Goal: Find specific page/section: Find specific page/section

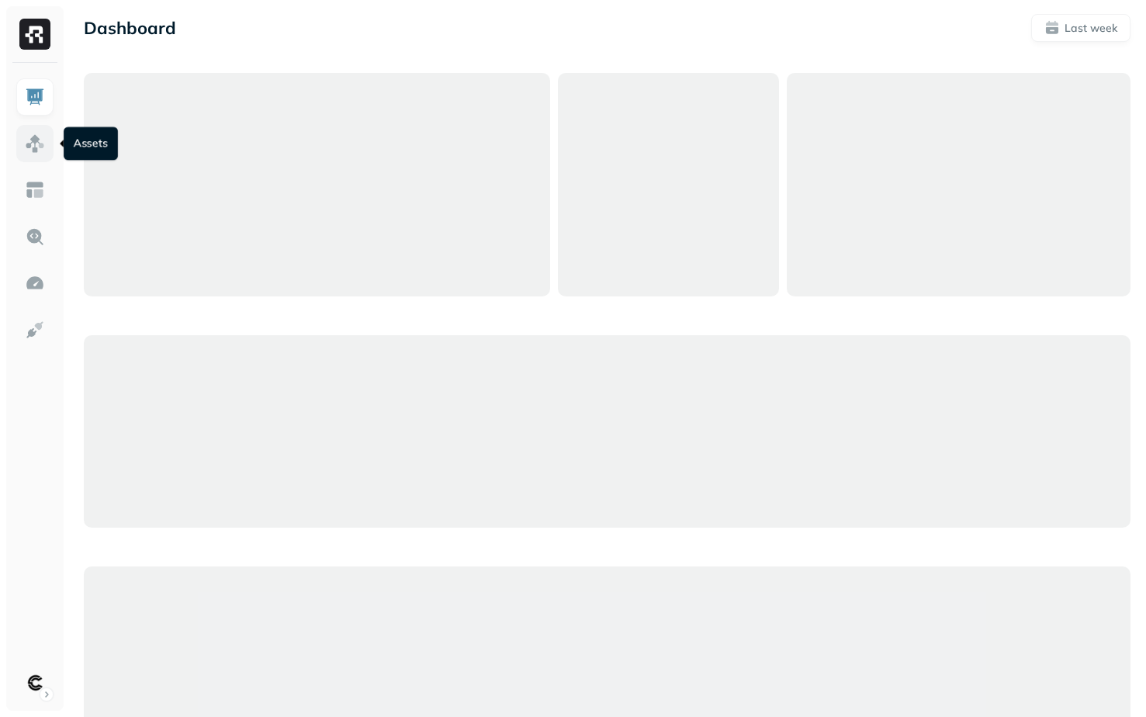
click at [47, 152] on link at bounding box center [34, 143] width 37 height 37
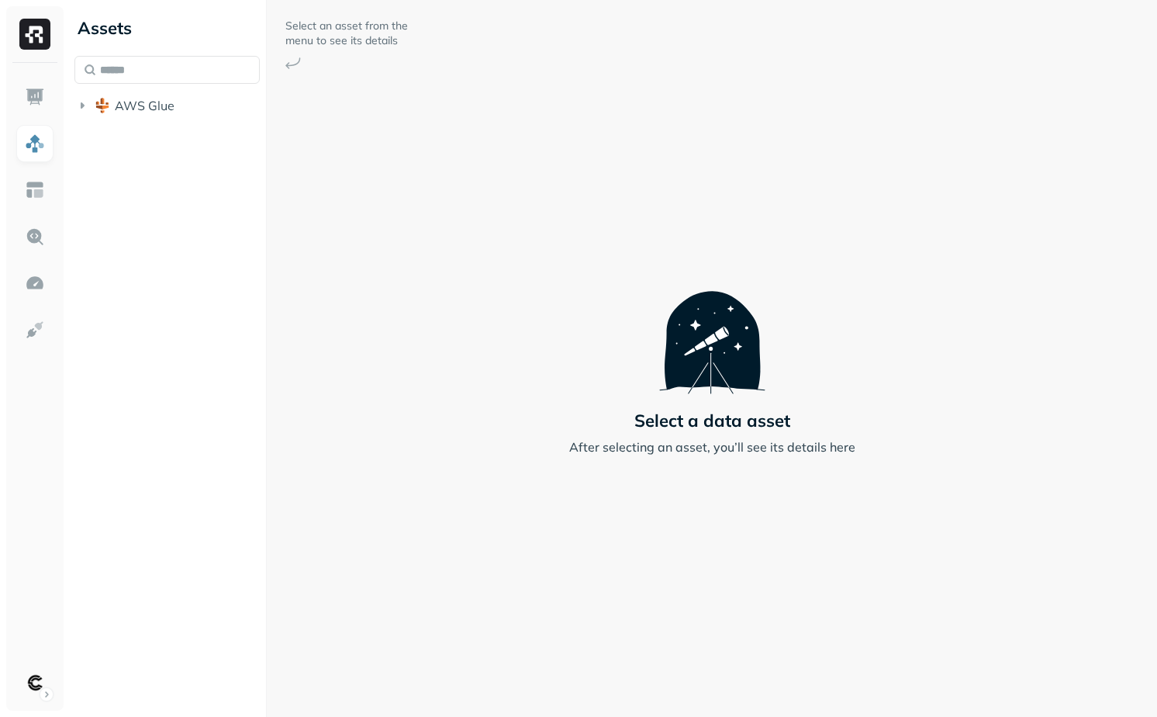
click at [153, 124] on div "Assets AWS Glue" at bounding box center [167, 63] width 198 height 127
click at [153, 116] on button "AWS Glue" at bounding box center [166, 105] width 185 height 25
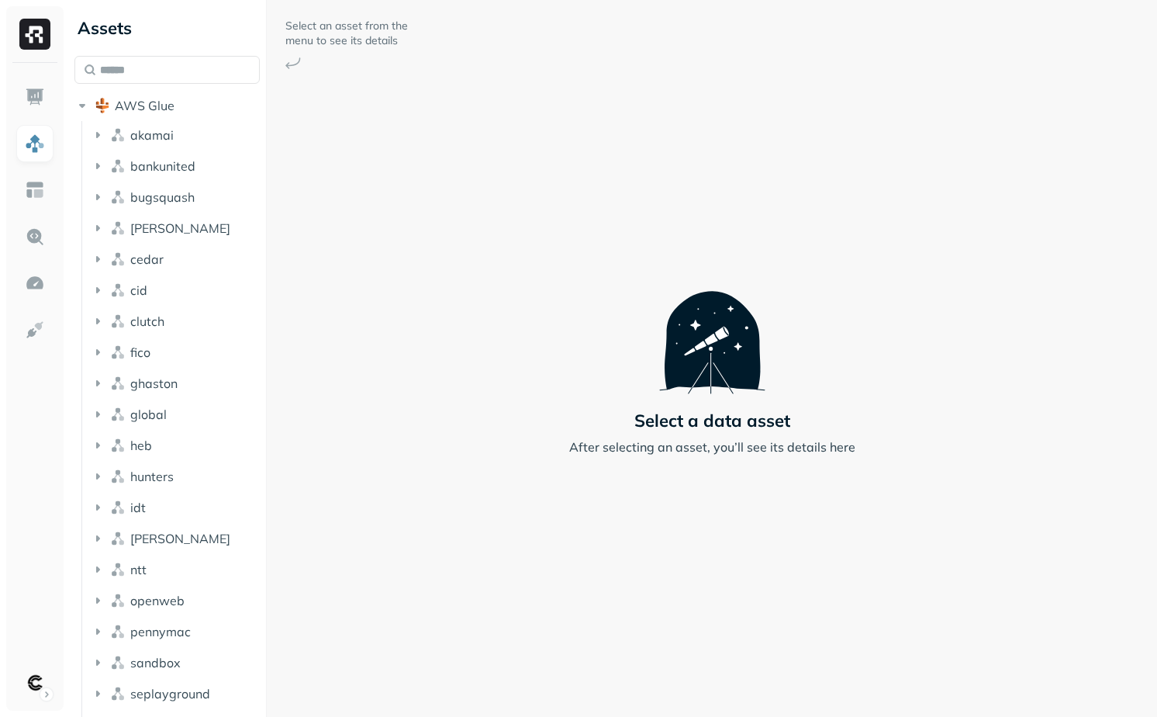
click at [196, 147] on li "akamai" at bounding box center [175, 137] width 171 height 28
click at [196, 137] on button "akamai" at bounding box center [175, 135] width 171 height 25
click at [267, 344] on div at bounding box center [266, 358] width 1 height 717
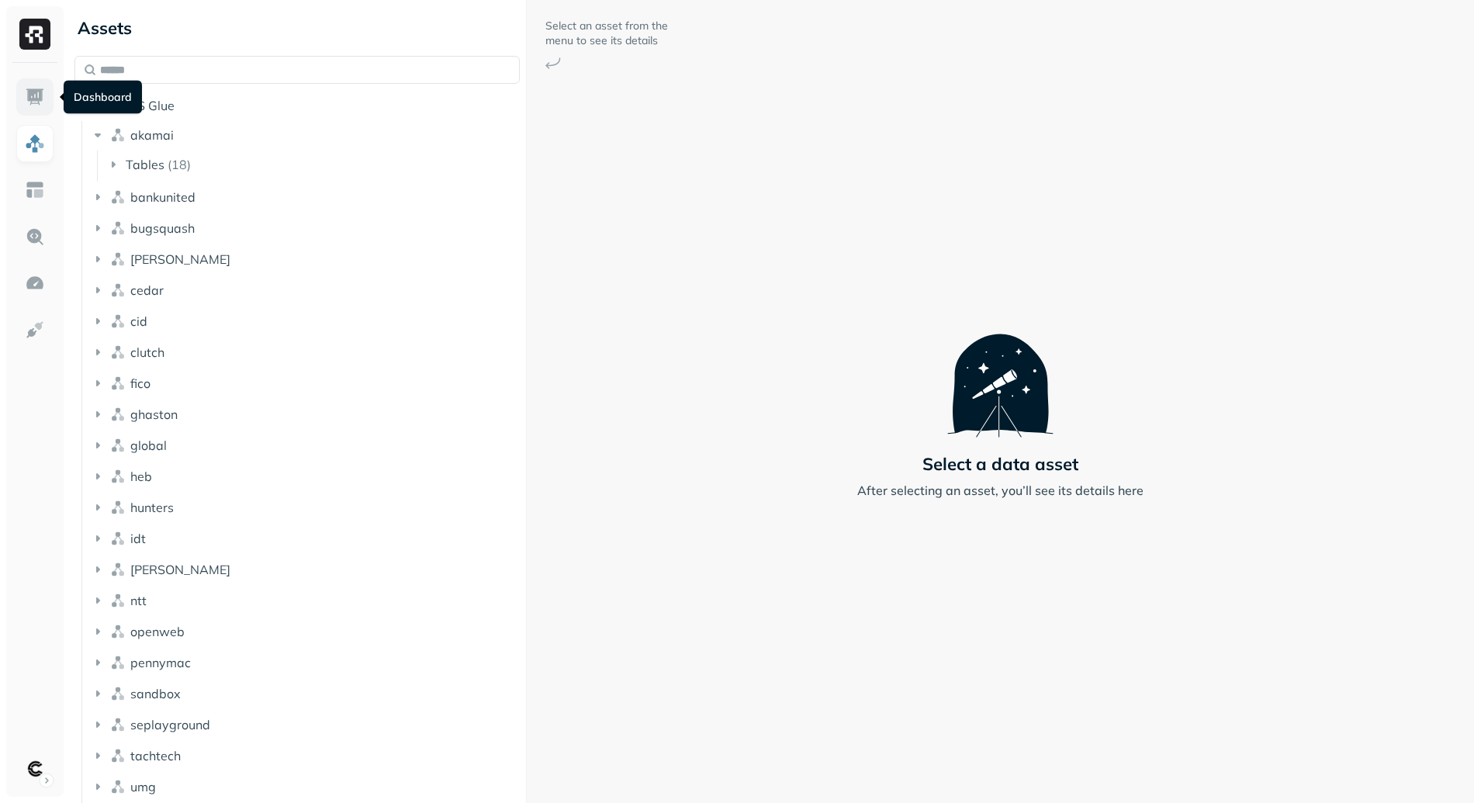
click at [47, 94] on link at bounding box center [34, 96] width 37 height 37
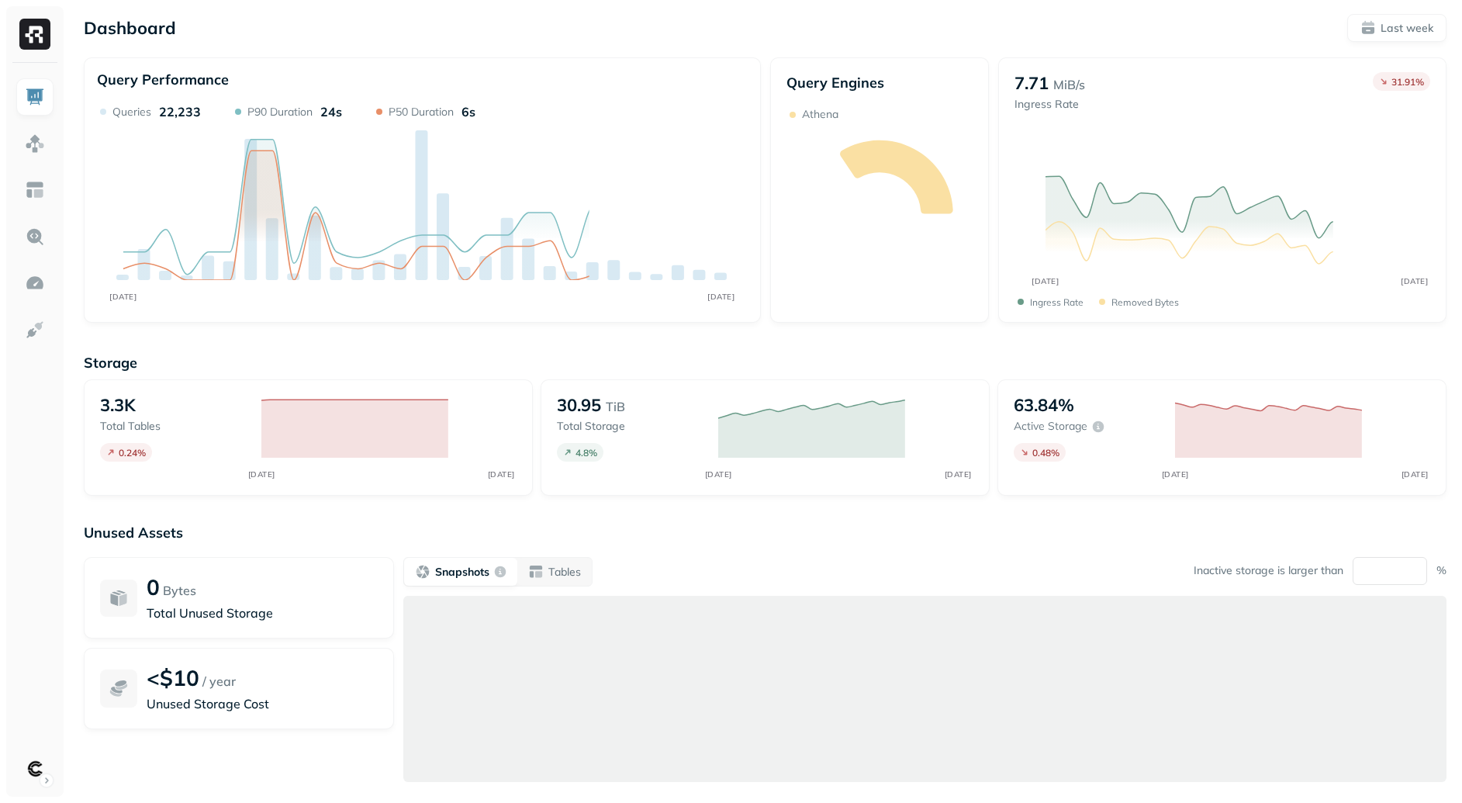
scroll to position [9, 0]
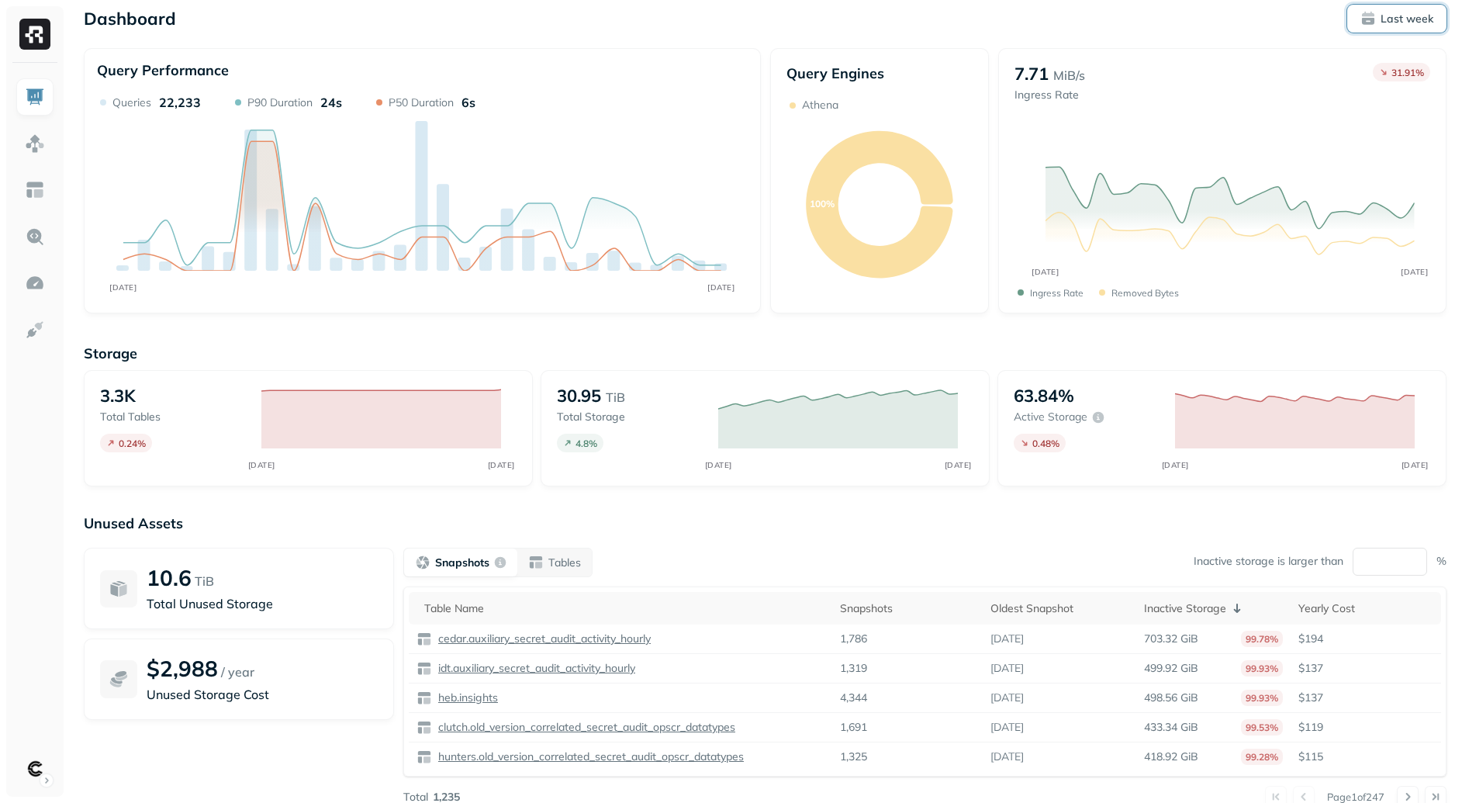
click at [1382, 14] on p "Last week" at bounding box center [1407, 19] width 53 height 15
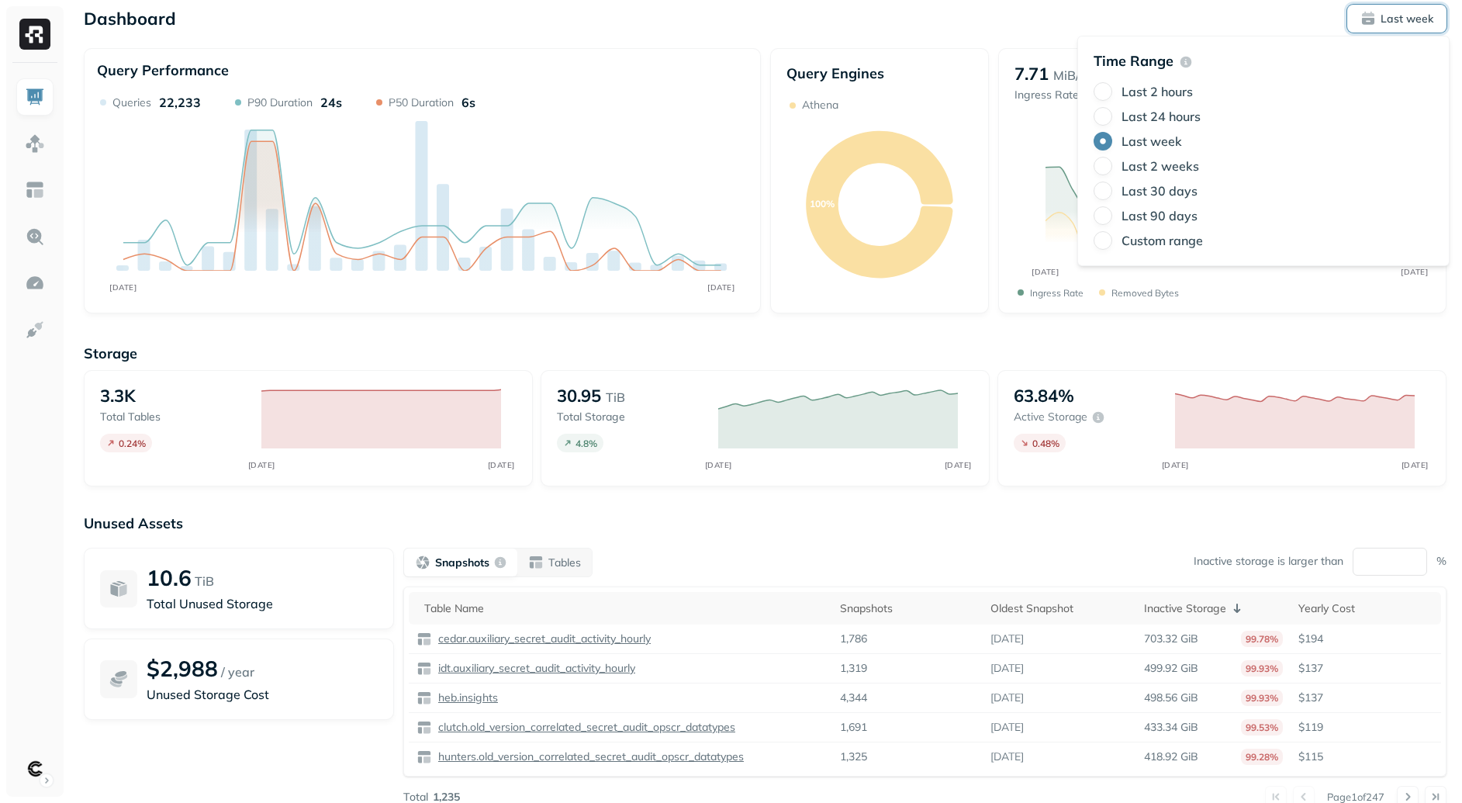
click at [1159, 125] on div "Last 24 hours" at bounding box center [1264, 116] width 340 height 19
click at [1160, 123] on label "Last 24 hours" at bounding box center [1161, 117] width 79 height 16
click at [1112, 123] on button "Last 24 hours" at bounding box center [1103, 116] width 19 height 19
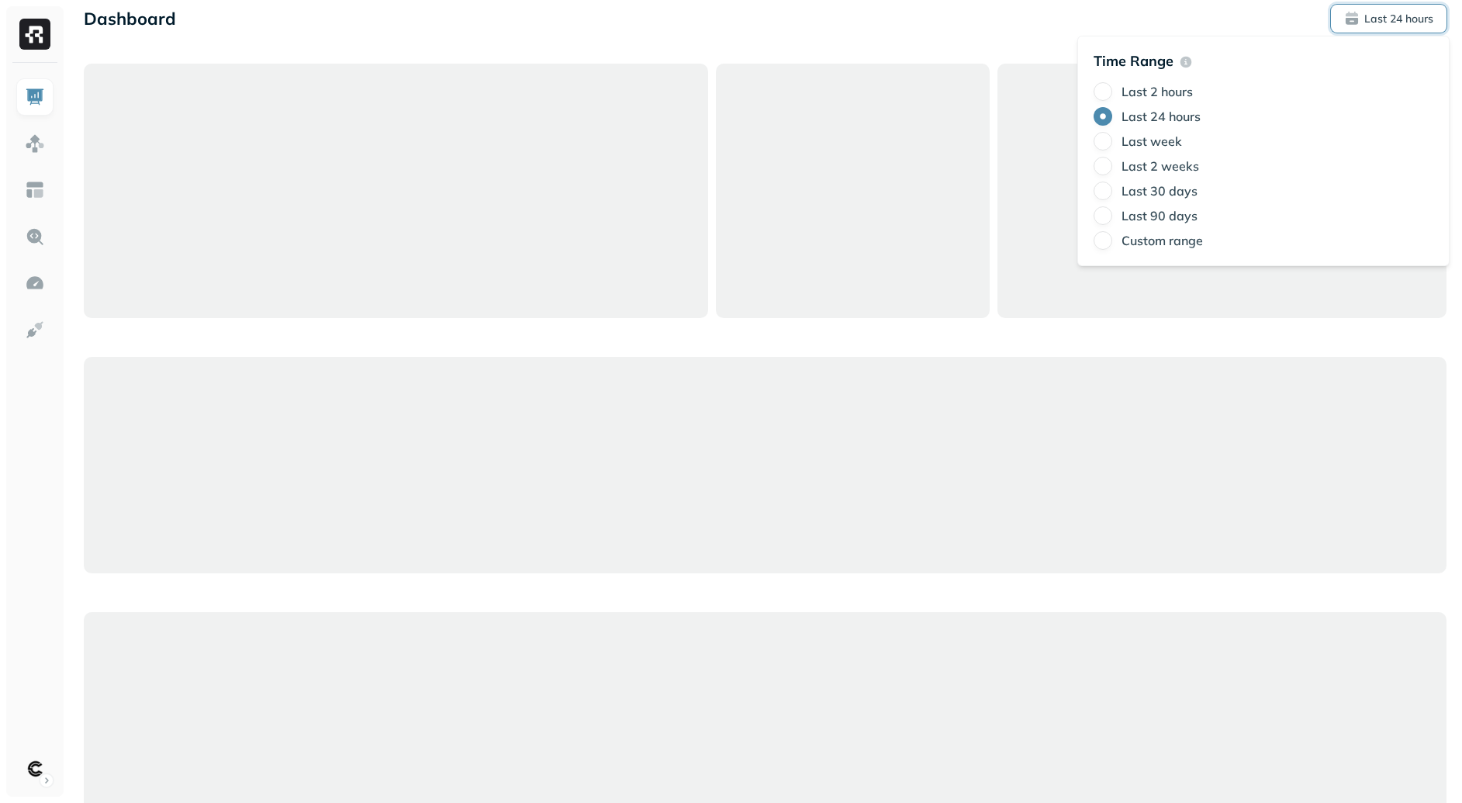
click at [673, 351] on div at bounding box center [765, 465] width 1363 height 803
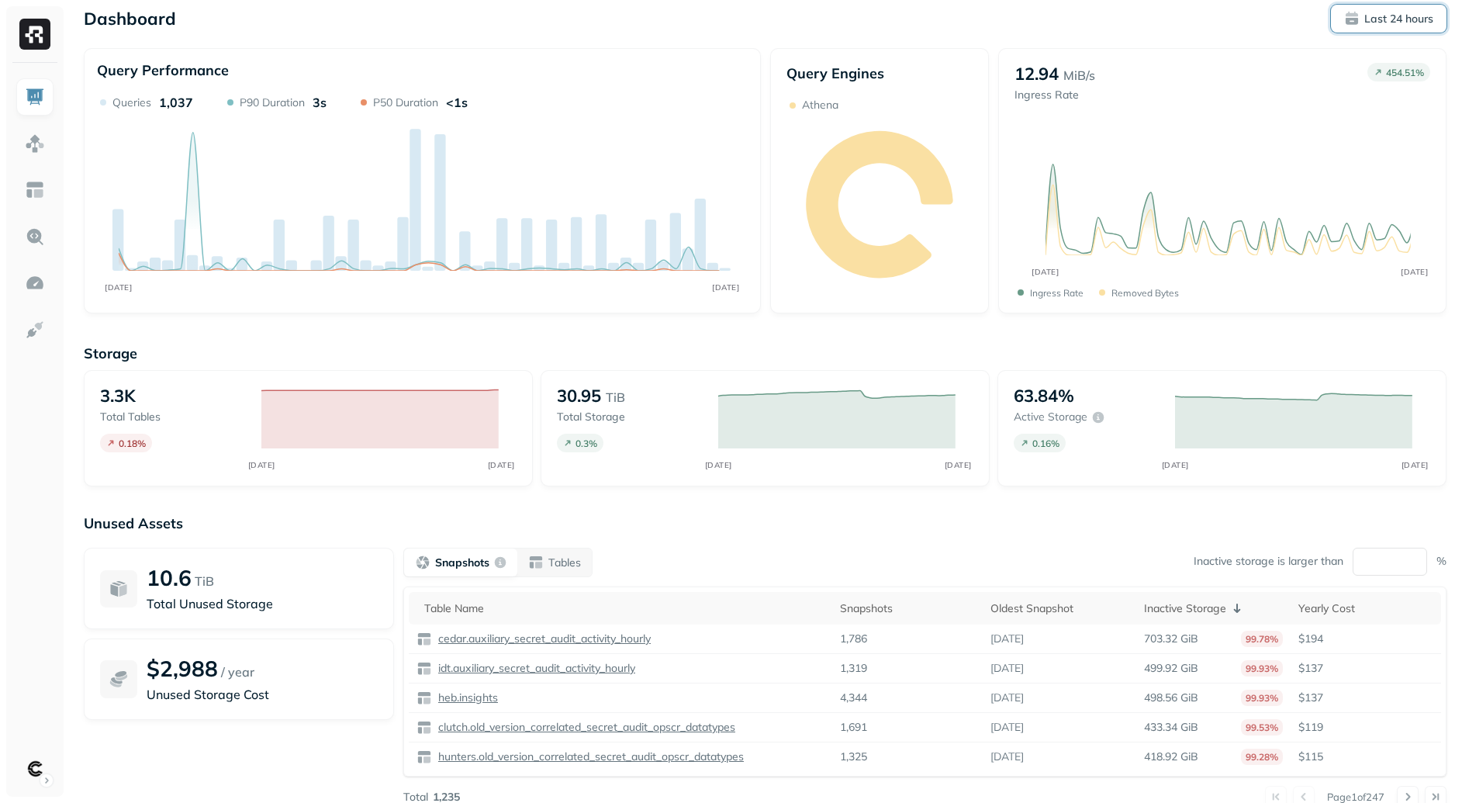
click at [1401, 19] on p "Last 24 hours" at bounding box center [1398, 19] width 69 height 15
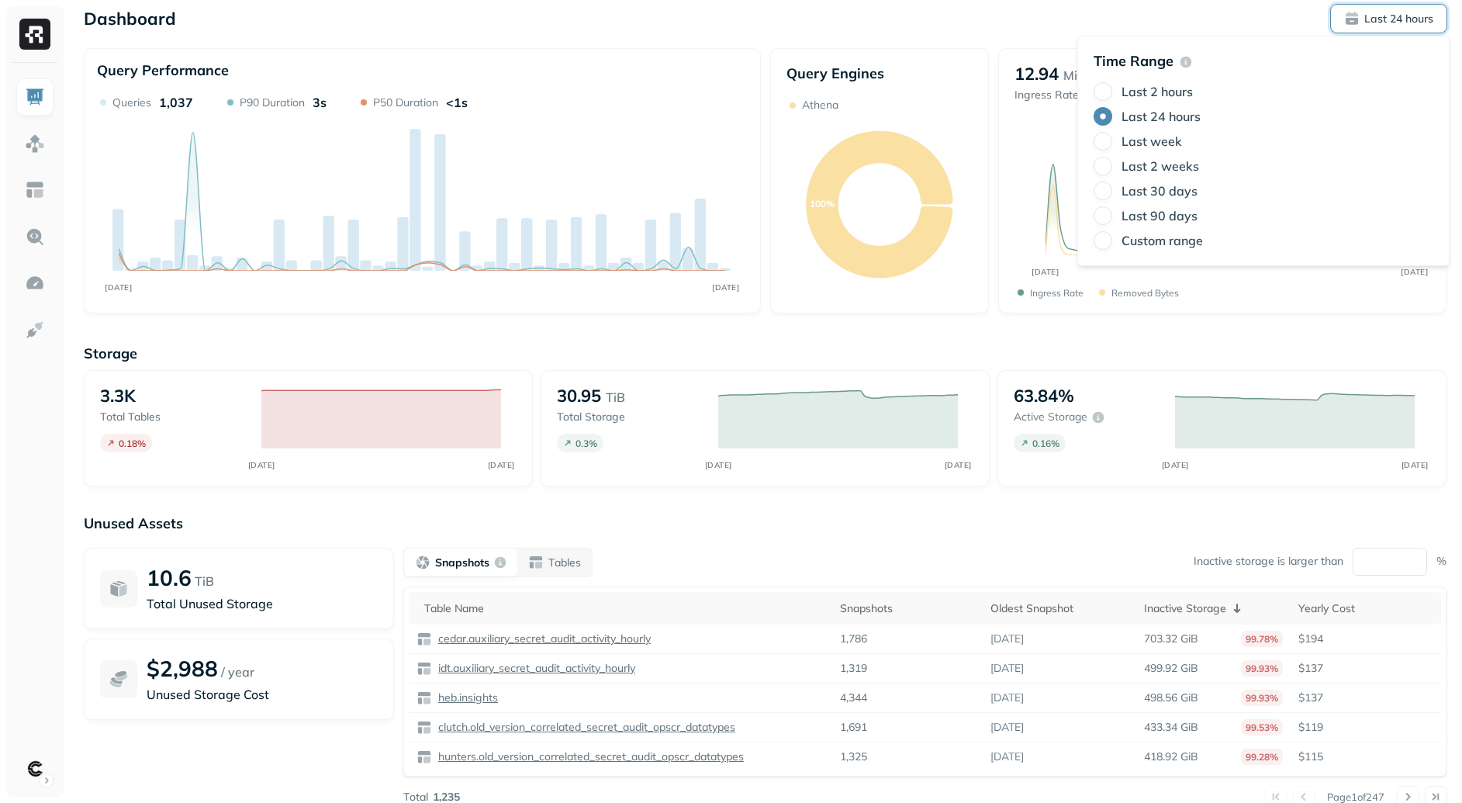
click at [1136, 145] on label "Last week" at bounding box center [1152, 141] width 61 height 16
click at [1112, 145] on button "Last week" at bounding box center [1103, 141] width 19 height 19
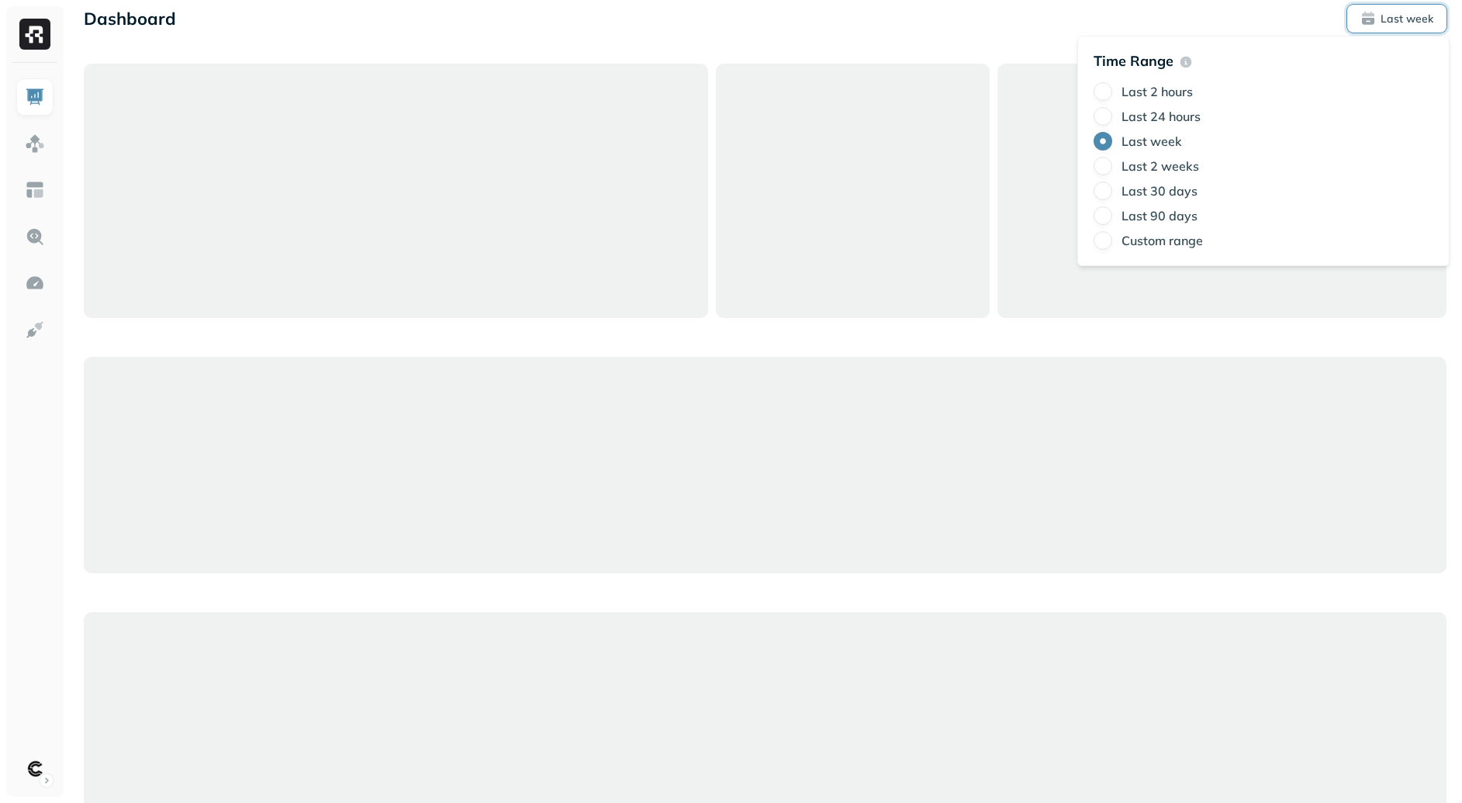
click at [654, 163] on div at bounding box center [396, 191] width 624 height 254
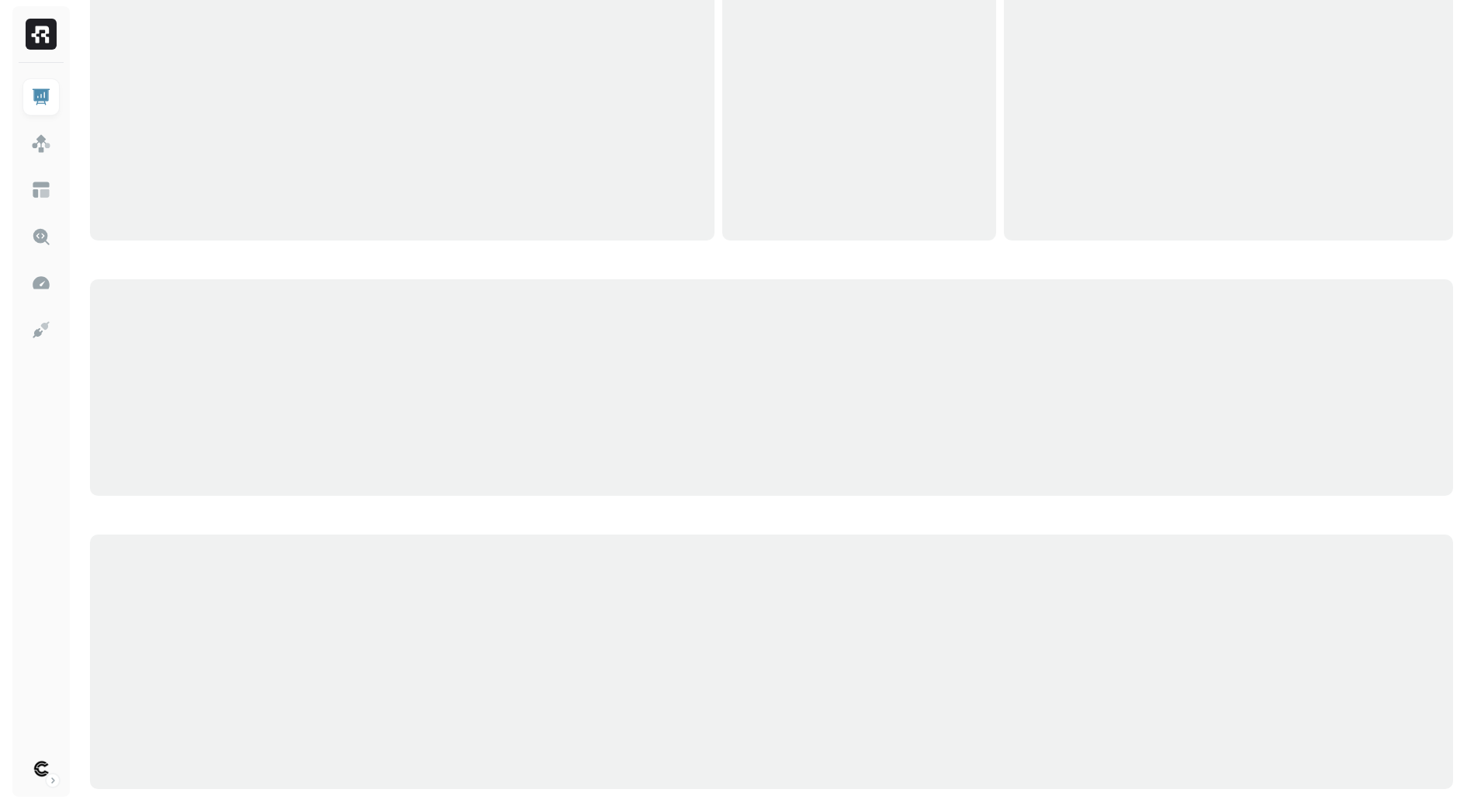
scroll to position [0, 0]
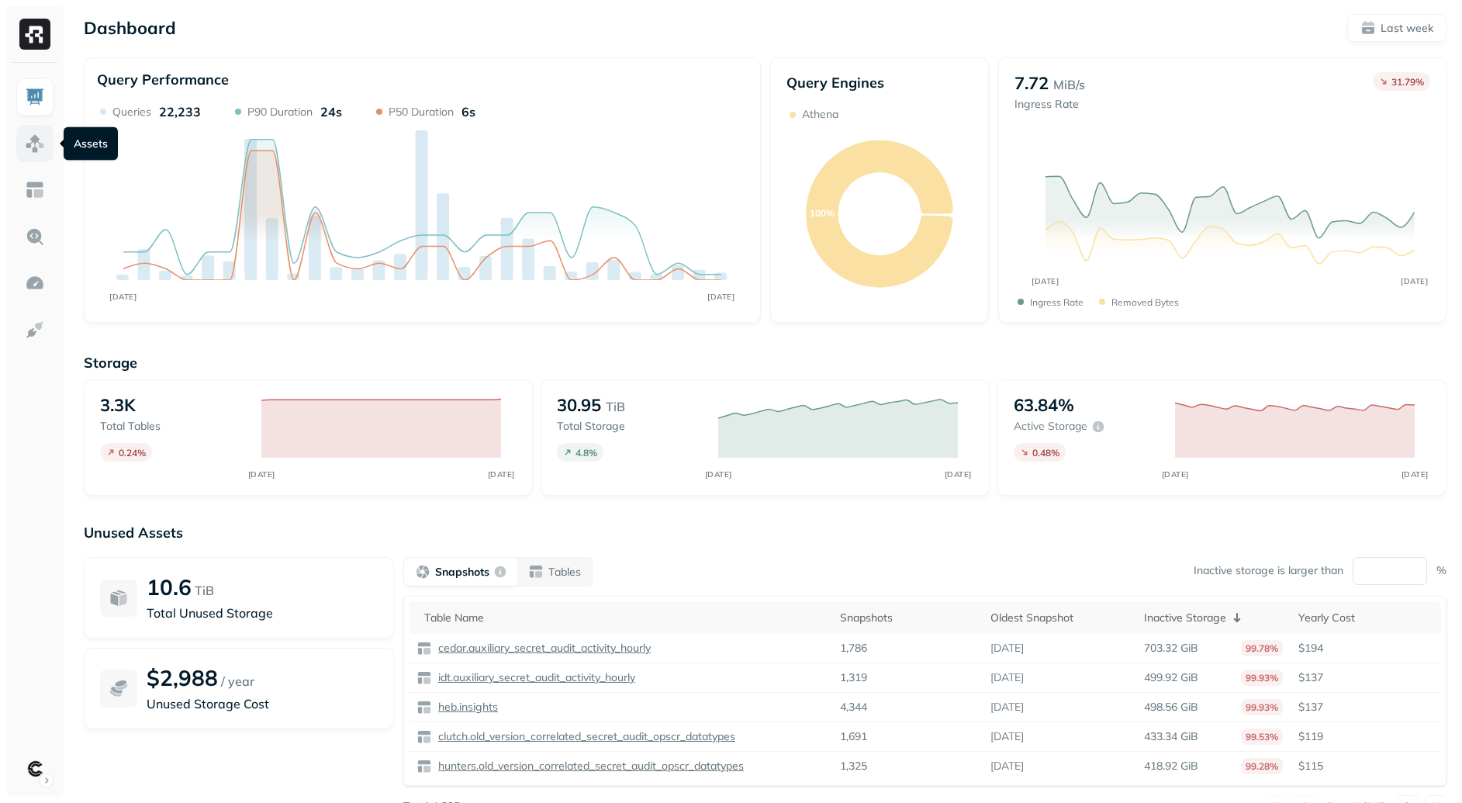
click at [29, 147] on img at bounding box center [35, 143] width 20 height 20
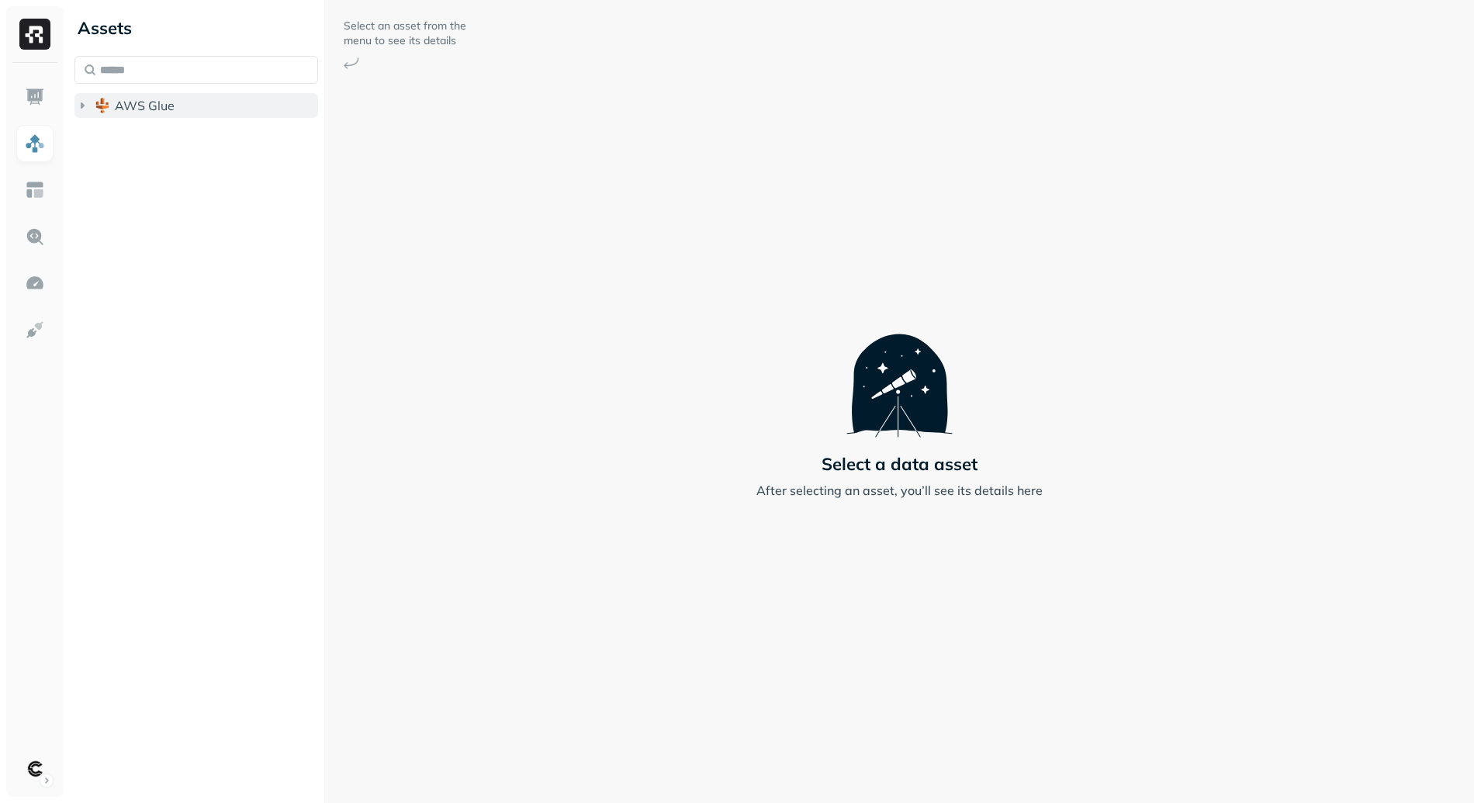
click at [171, 108] on span "AWS Glue" at bounding box center [145, 106] width 60 height 16
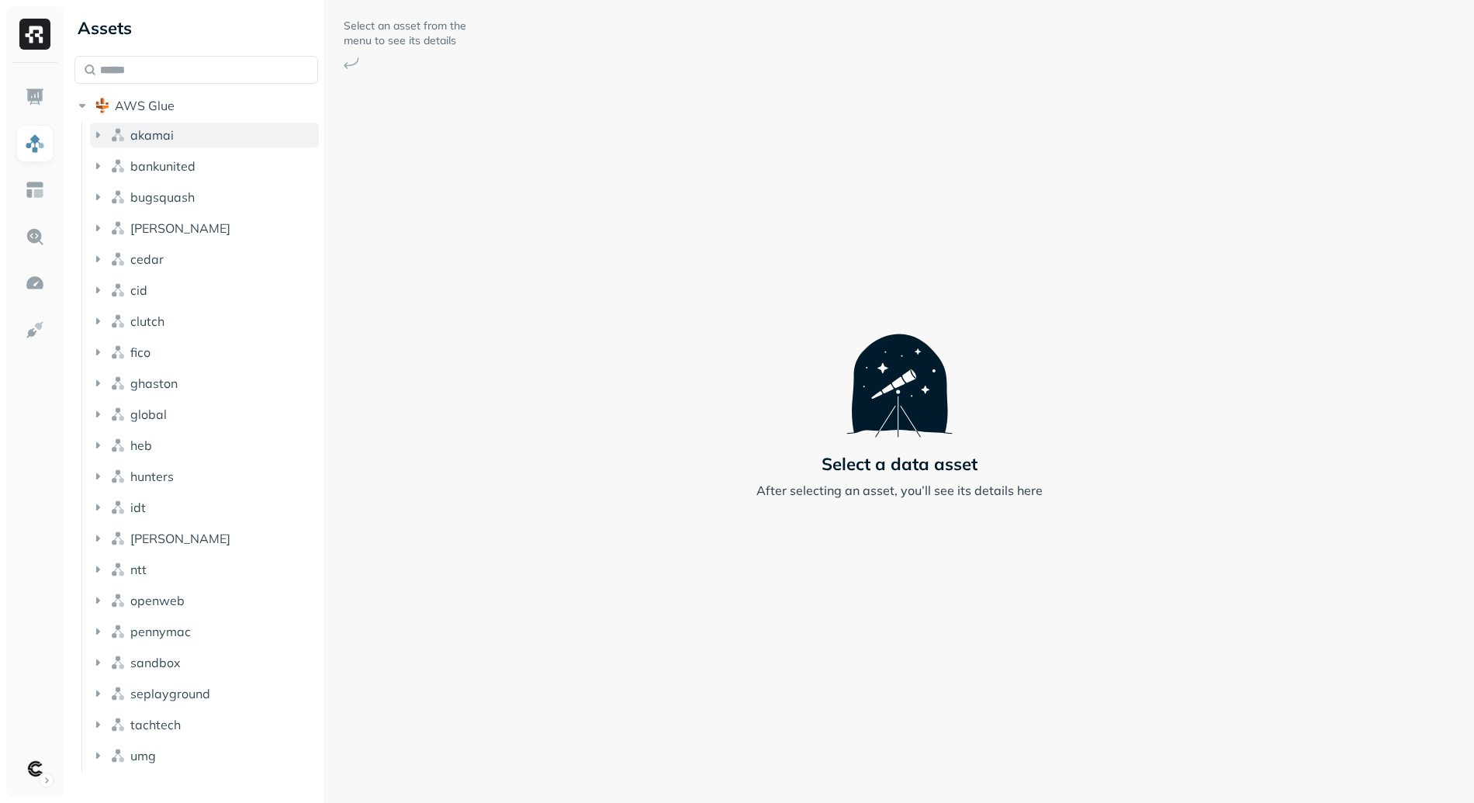
click at [185, 129] on button "akamai" at bounding box center [204, 135] width 229 height 25
click at [199, 134] on button "akamai" at bounding box center [204, 135] width 229 height 25
